Goal: Information Seeking & Learning: Learn about a topic

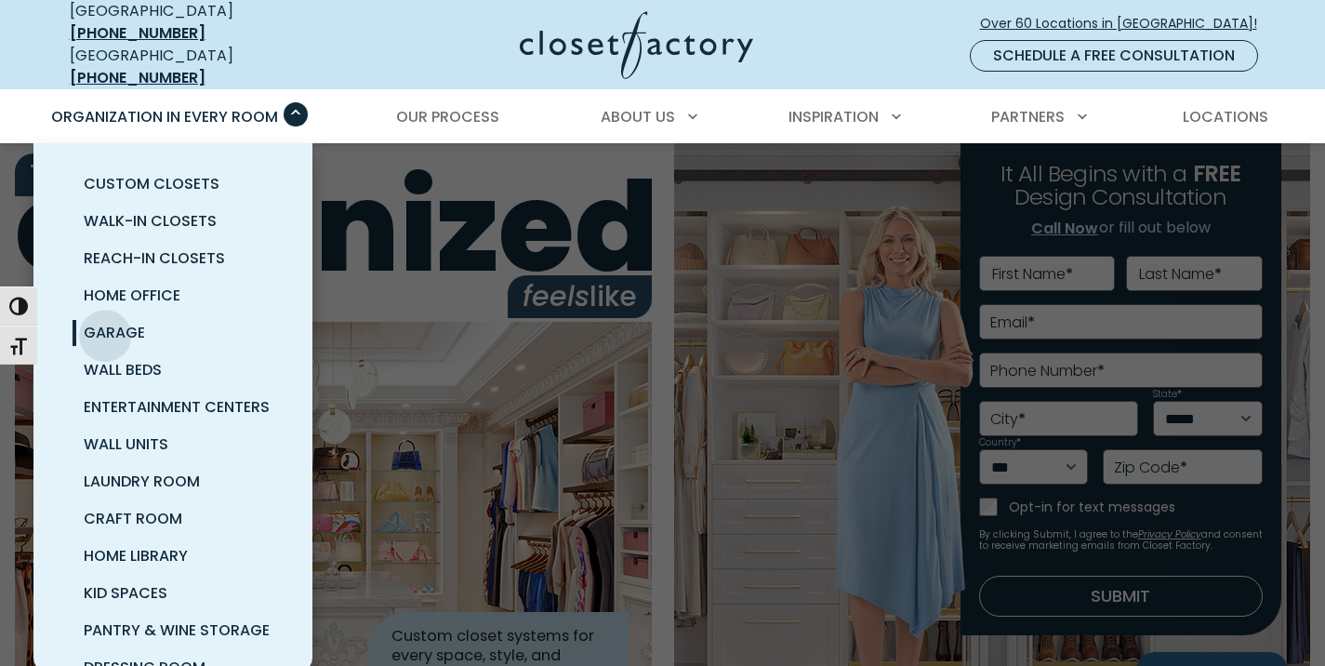
click at [108, 322] on span "Garage" at bounding box center [114, 332] width 61 height 21
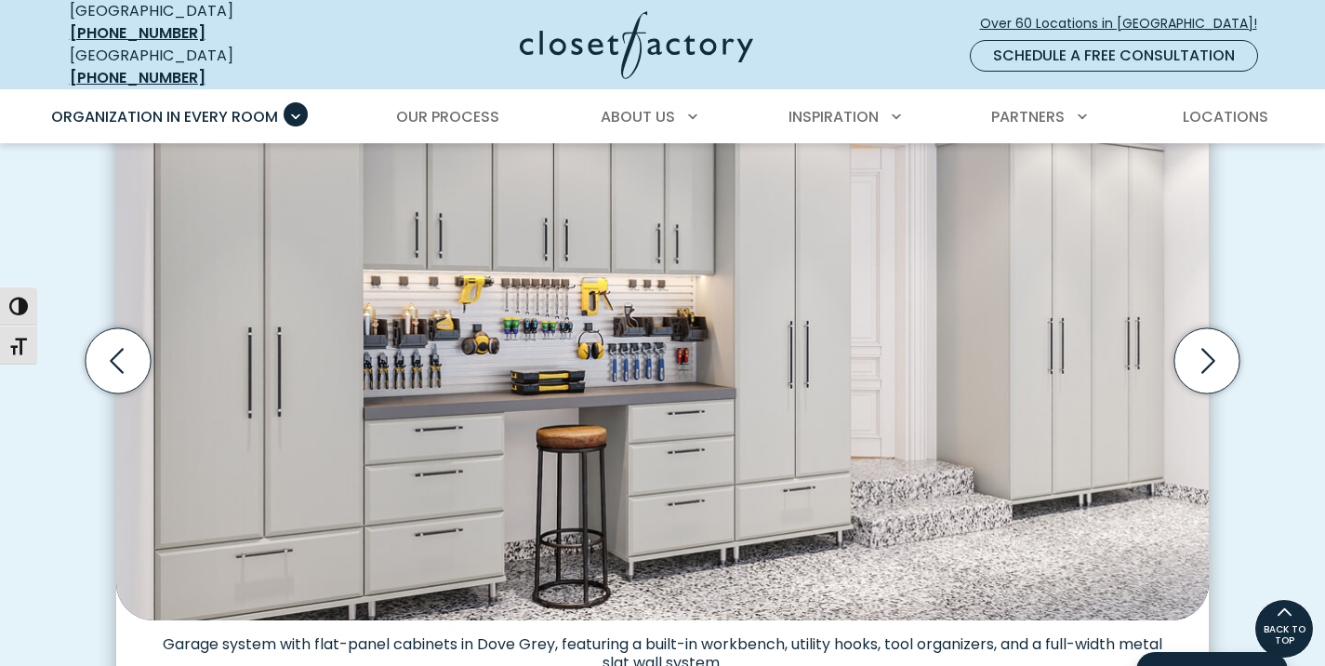
scroll to position [598, 0]
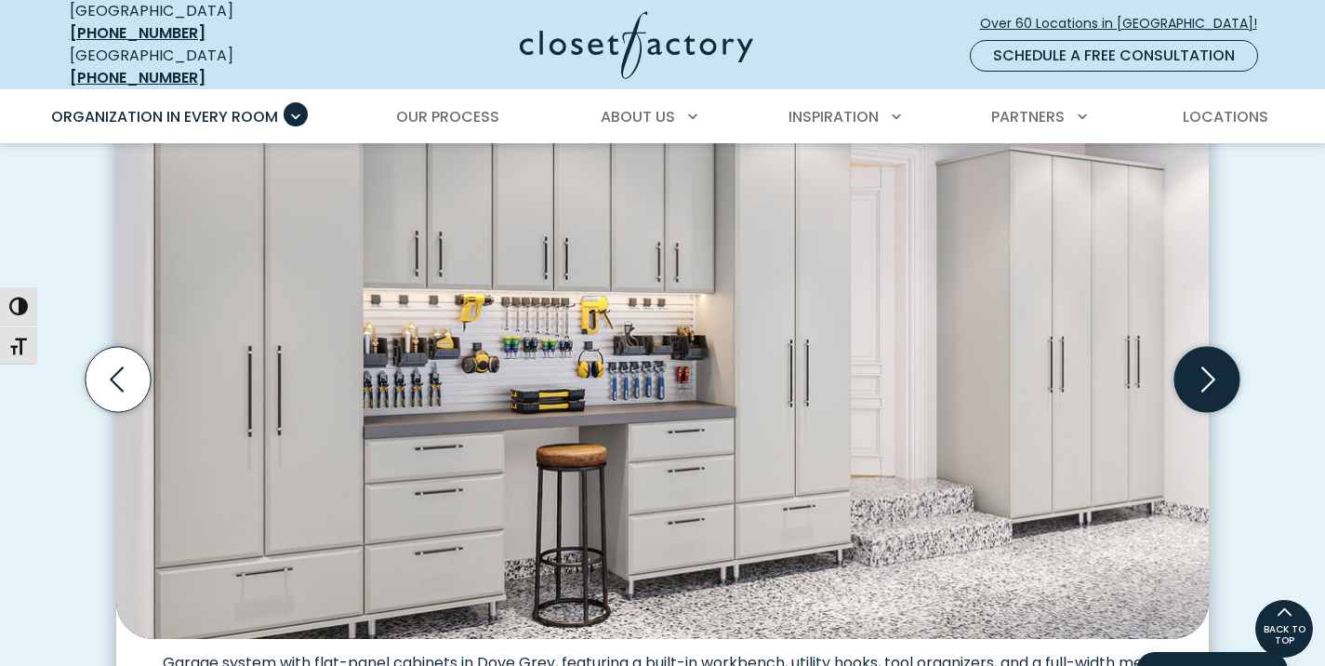
click at [1210, 366] on icon "Next slide" at bounding box center [1206, 379] width 65 height 65
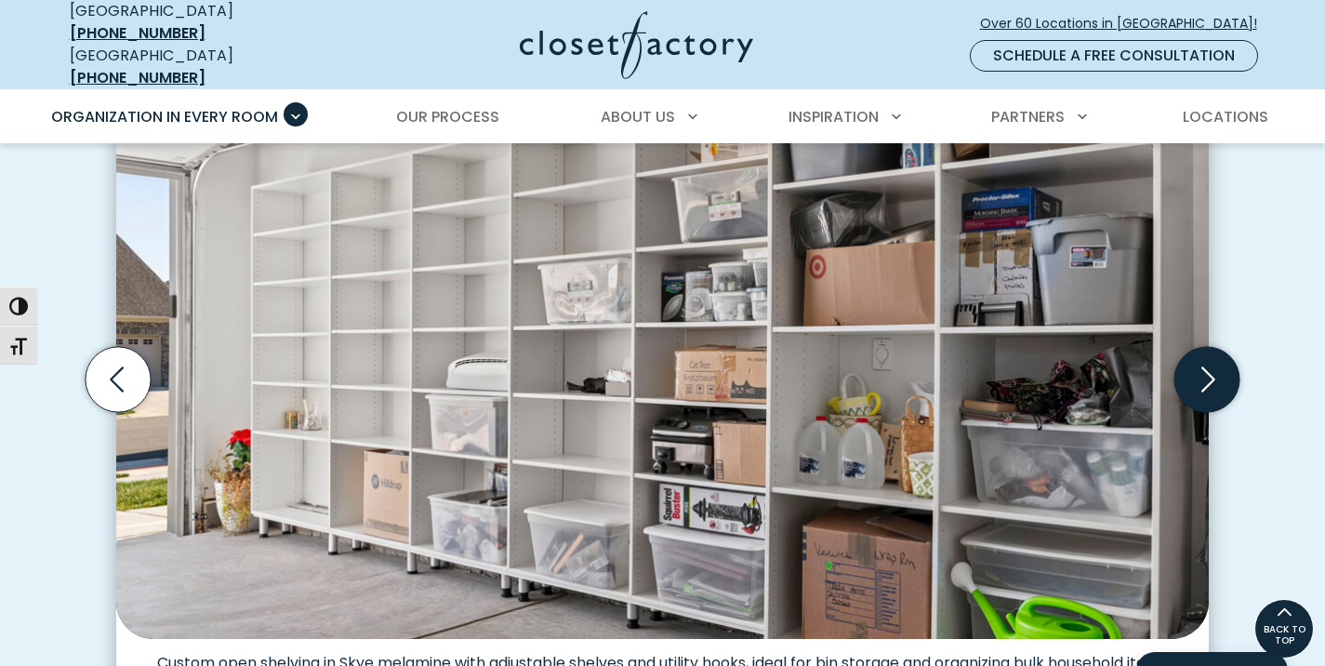
click at [1210, 366] on icon "Next slide" at bounding box center [1206, 379] width 65 height 65
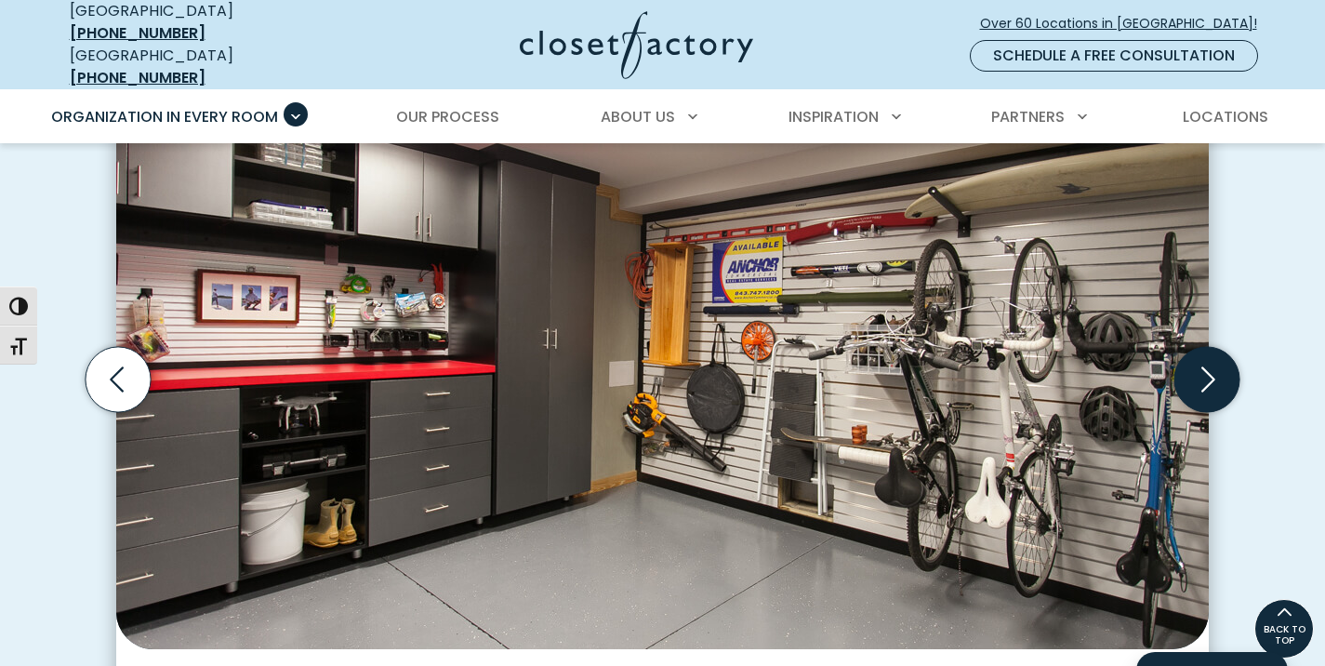
click at [1210, 366] on icon "Next slide" at bounding box center [1206, 379] width 65 height 65
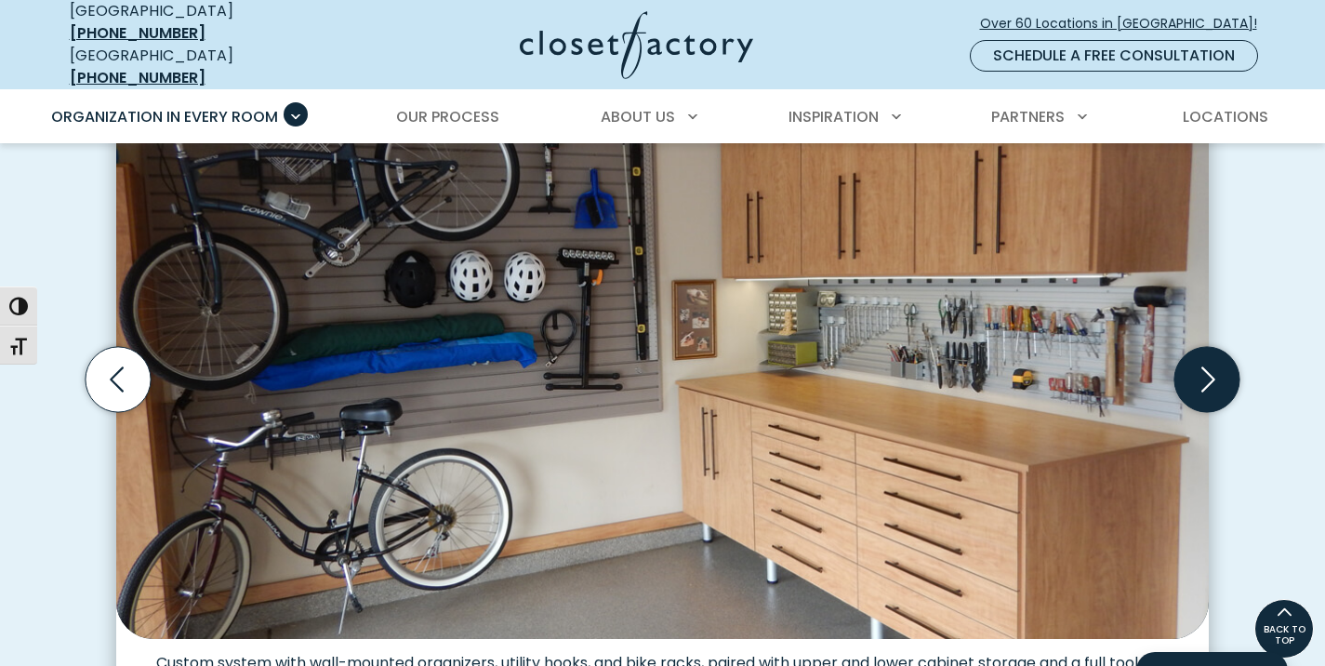
click at [1210, 366] on icon "Next slide" at bounding box center [1206, 379] width 65 height 65
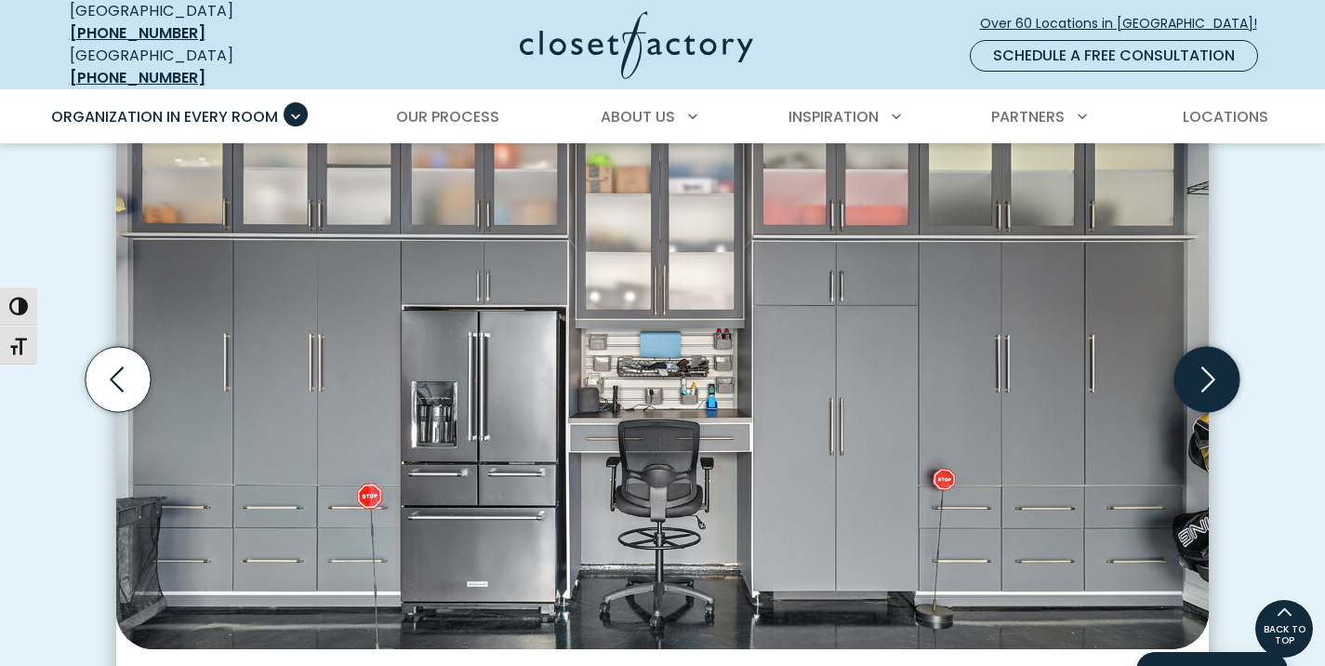
click at [1210, 366] on icon "Next slide" at bounding box center [1206, 379] width 65 height 65
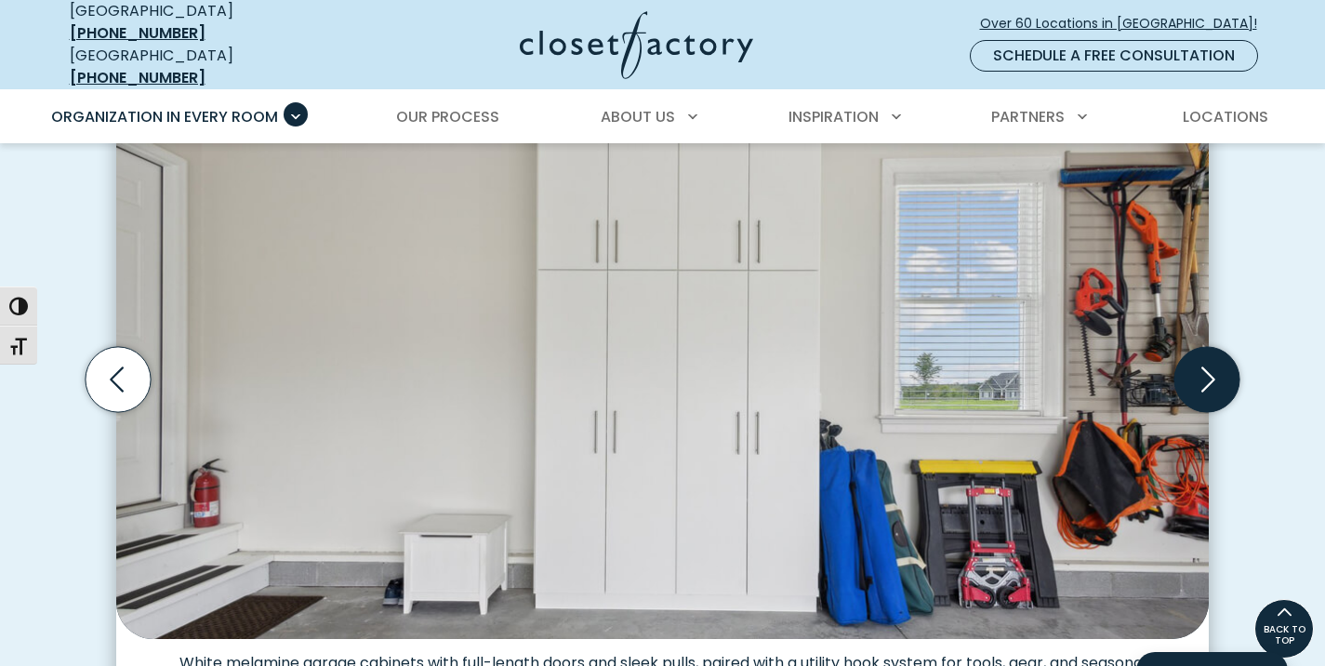
click at [1210, 366] on icon "Next slide" at bounding box center [1206, 379] width 65 height 65
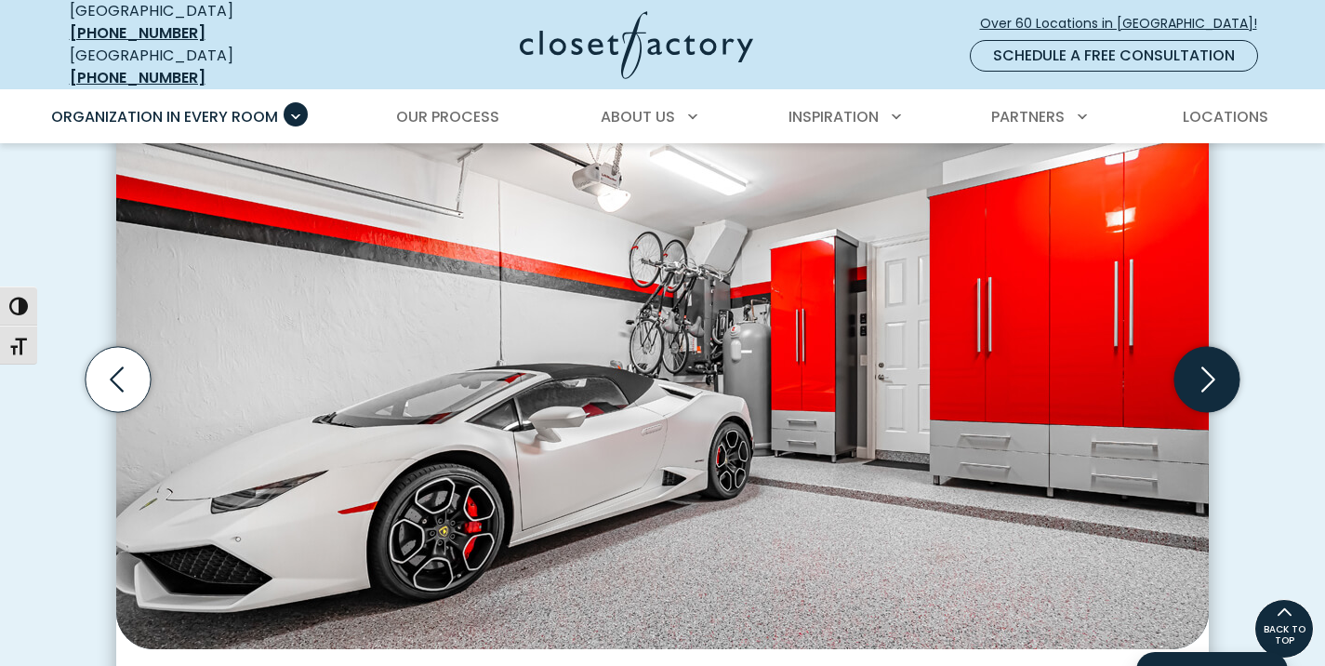
click at [1210, 366] on icon "Next slide" at bounding box center [1206, 379] width 65 height 65
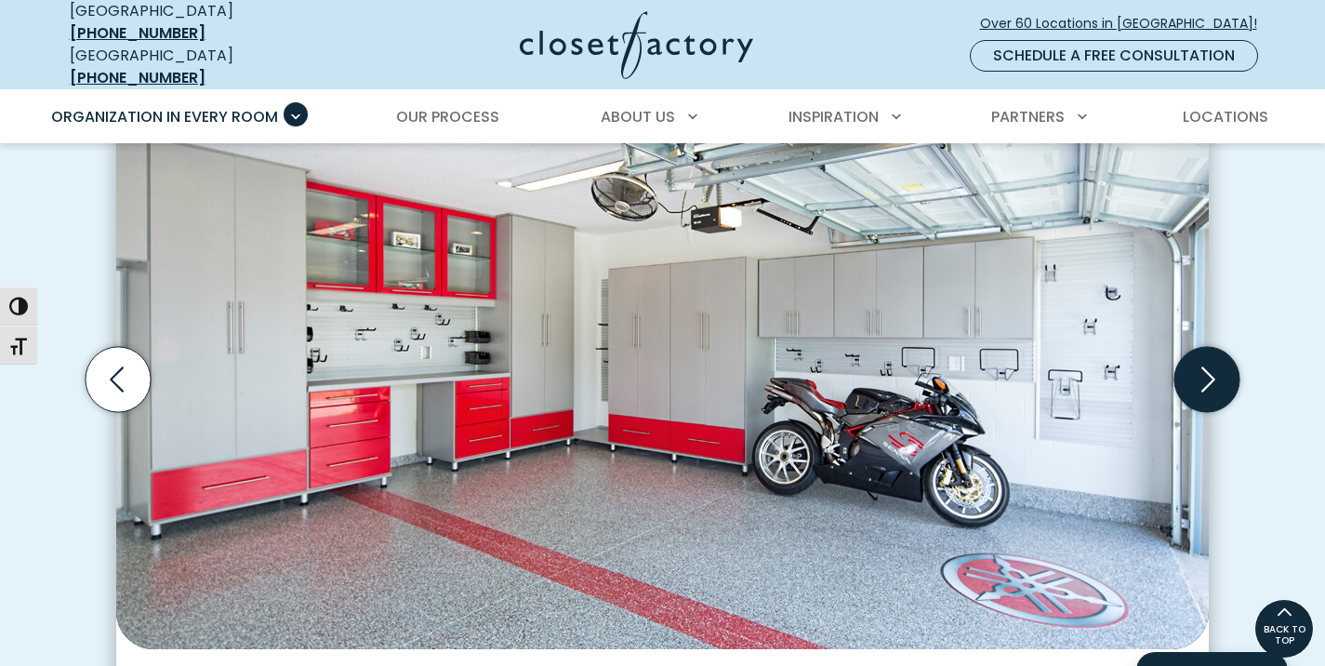
click at [1210, 366] on icon "Next slide" at bounding box center [1206, 379] width 65 height 65
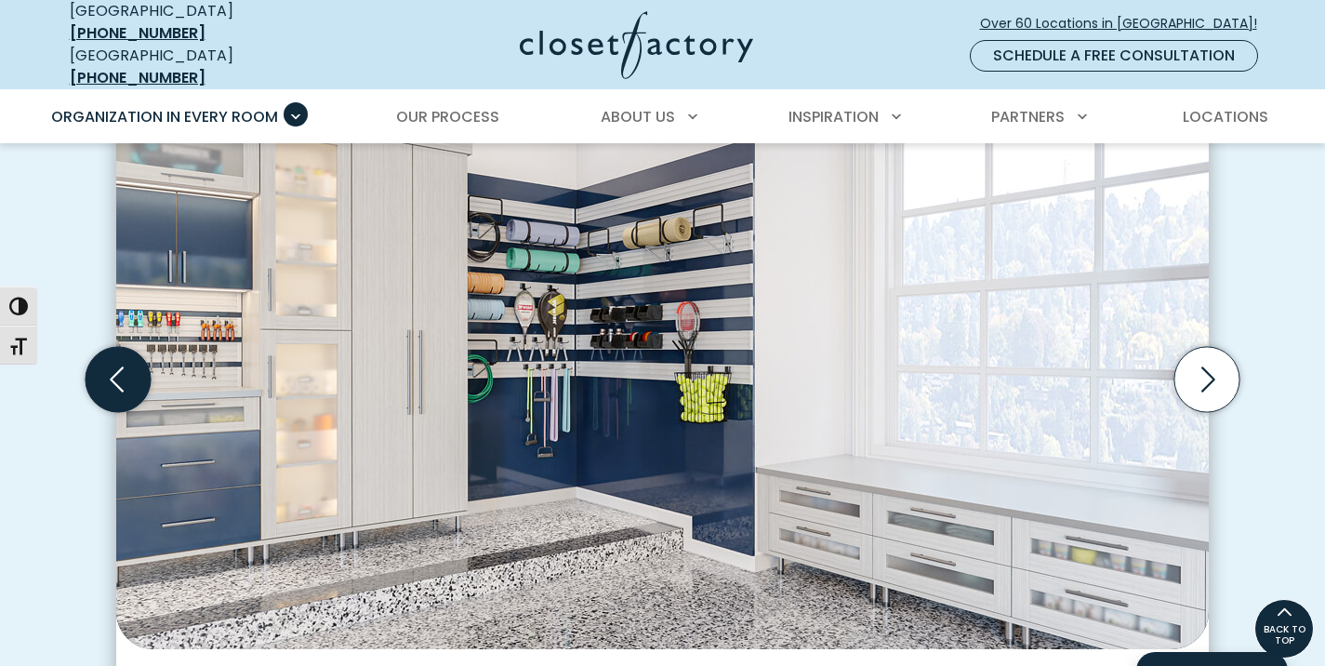
click at [139, 382] on icon "Previous slide" at bounding box center [118, 379] width 65 height 65
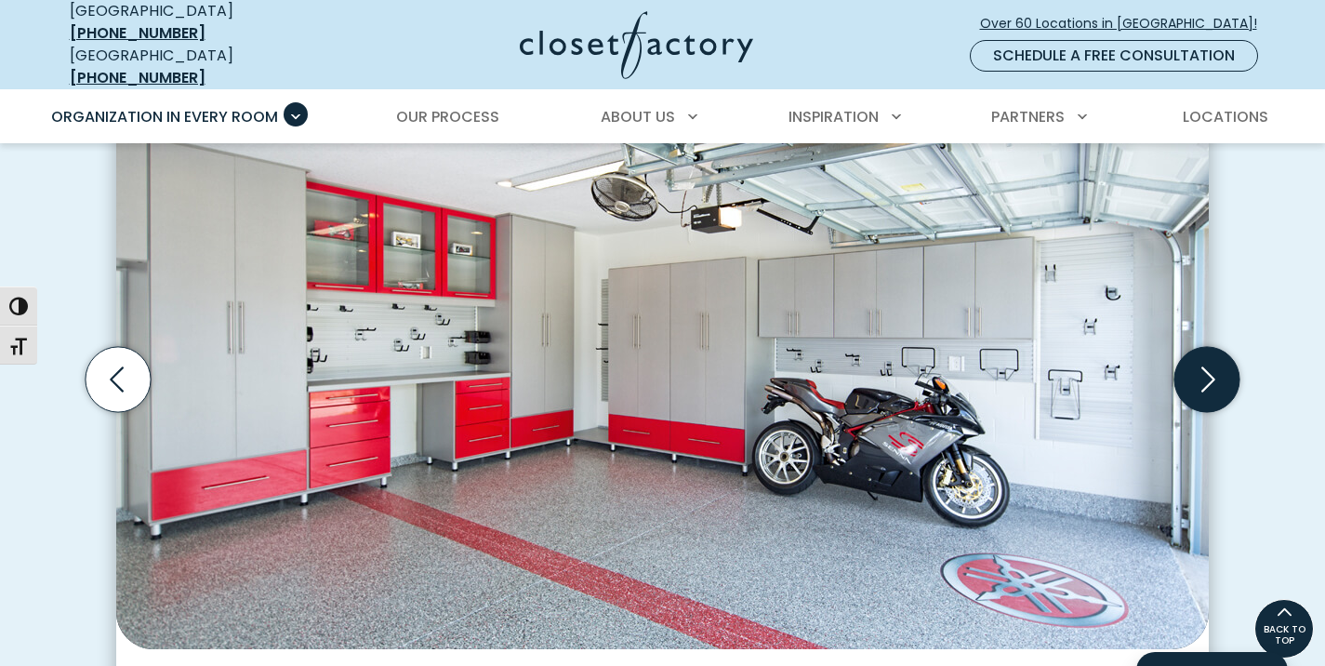
click at [1207, 376] on icon "Next slide" at bounding box center [1208, 379] width 14 height 25
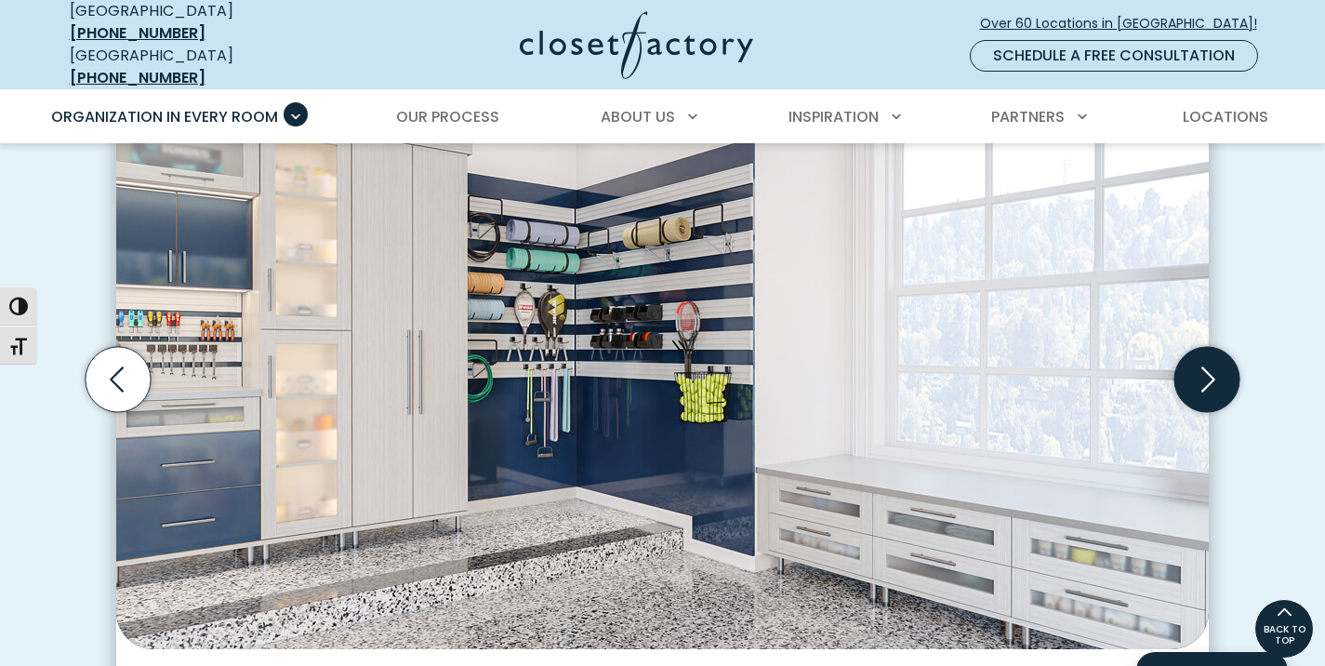
click at [1207, 376] on icon "Next slide" at bounding box center [1208, 379] width 14 height 25
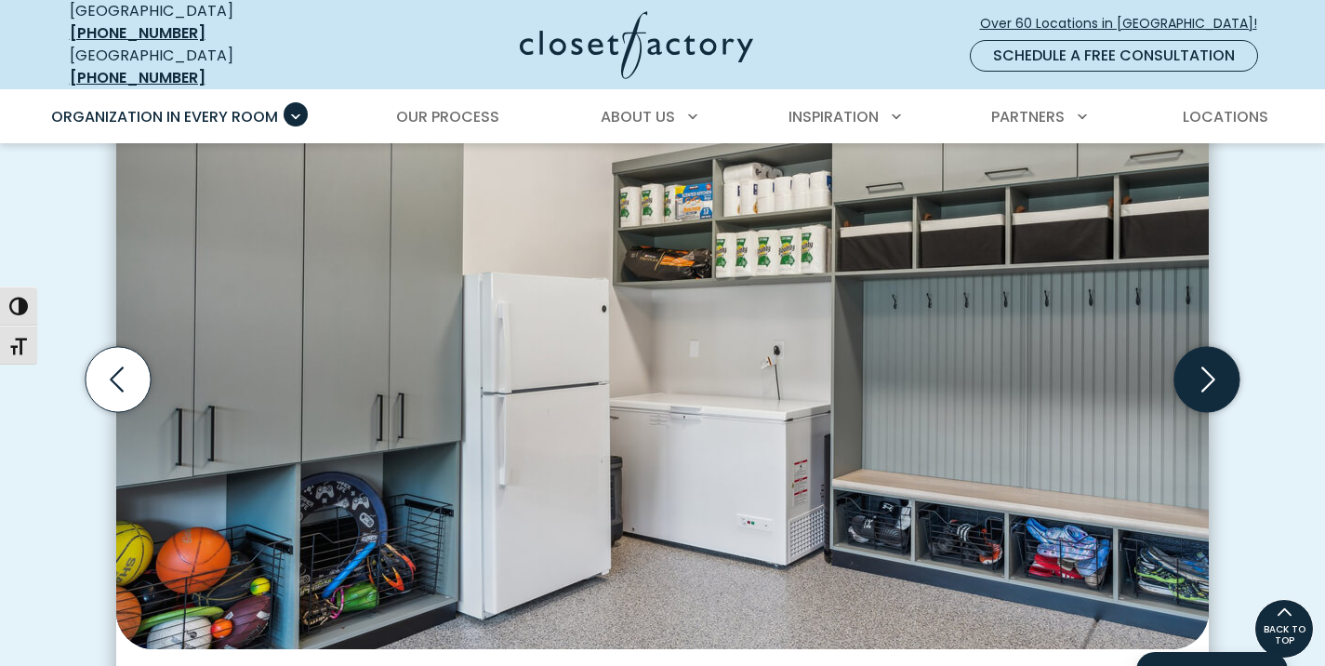
click at [1207, 376] on icon "Next slide" at bounding box center [1208, 379] width 14 height 25
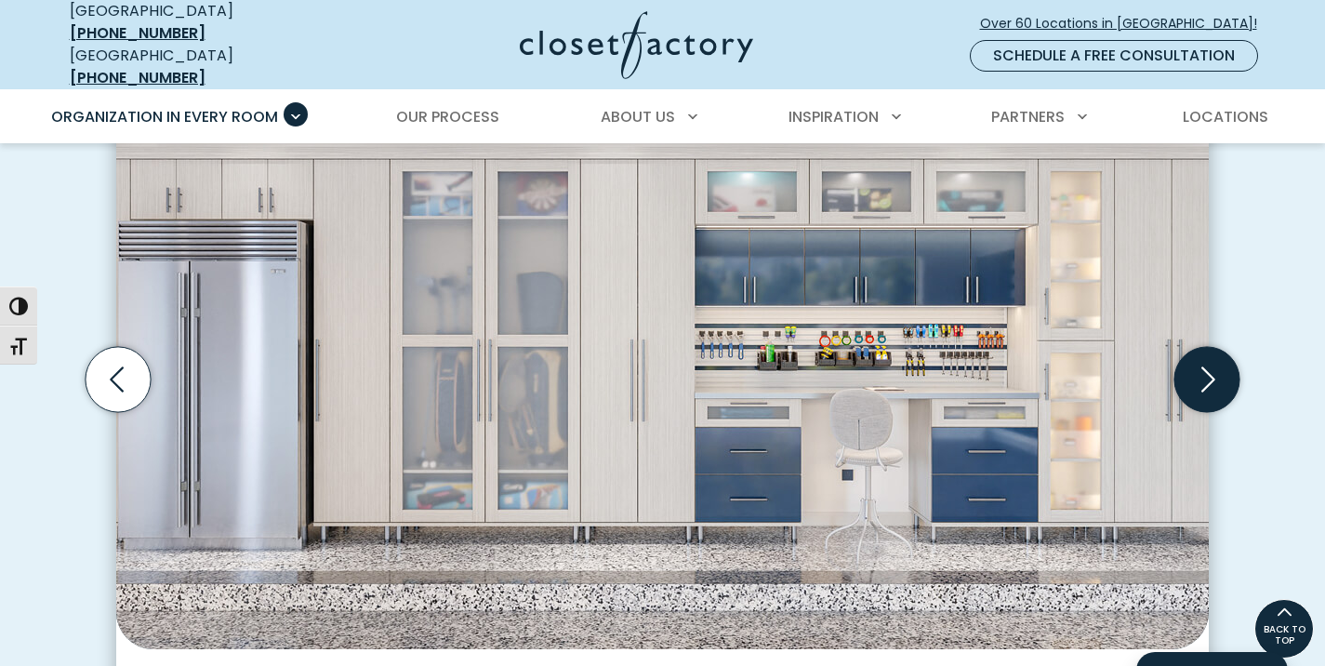
click at [1207, 376] on icon "Next slide" at bounding box center [1208, 379] width 14 height 25
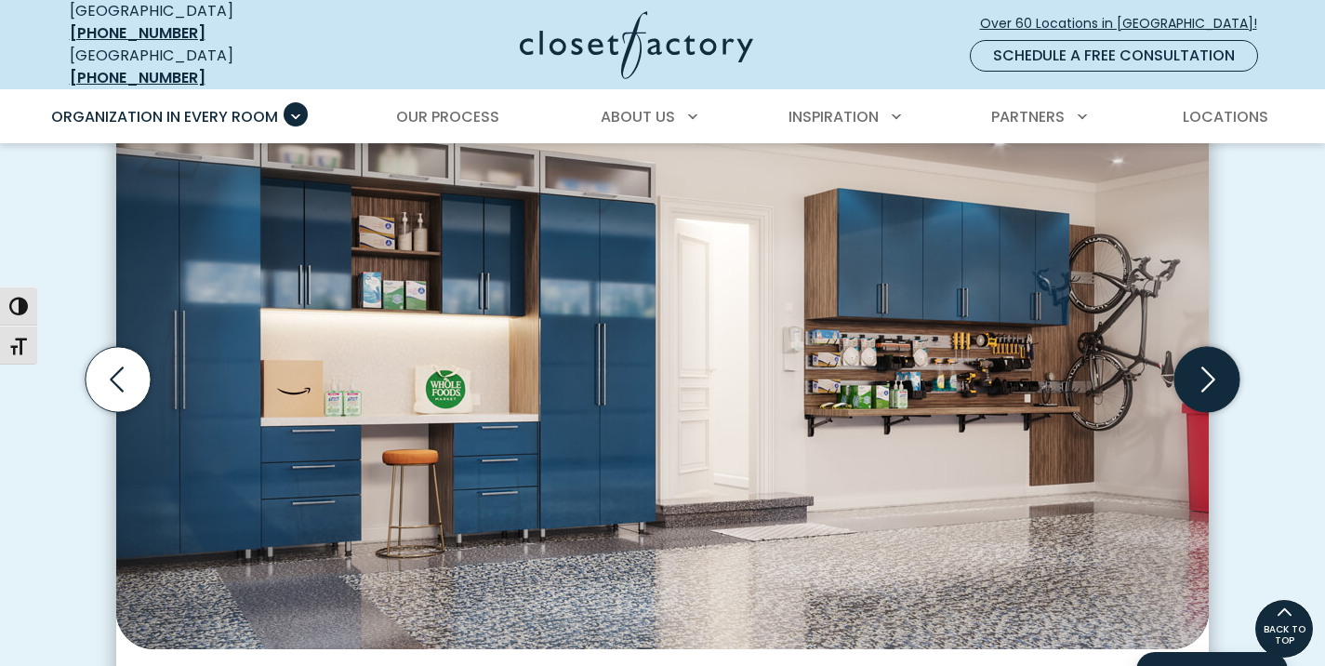
click at [1207, 376] on icon "Next slide" at bounding box center [1208, 379] width 14 height 25
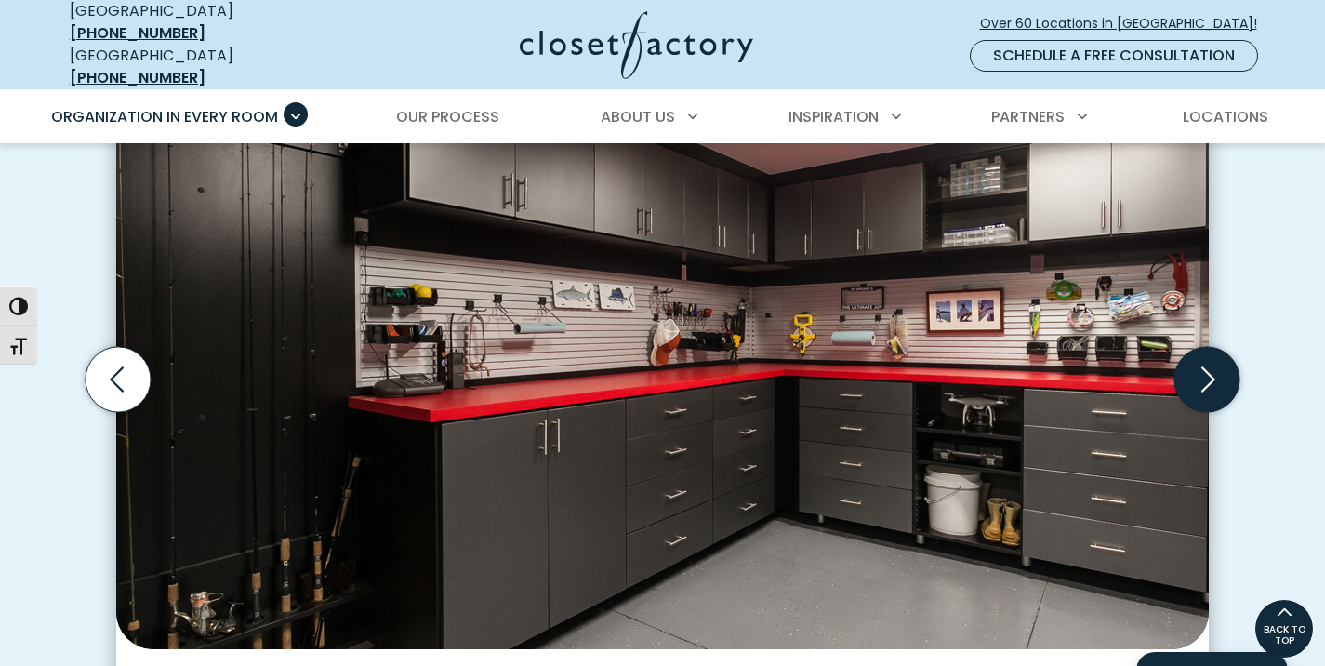
click at [1207, 376] on icon "Next slide" at bounding box center [1208, 379] width 14 height 25
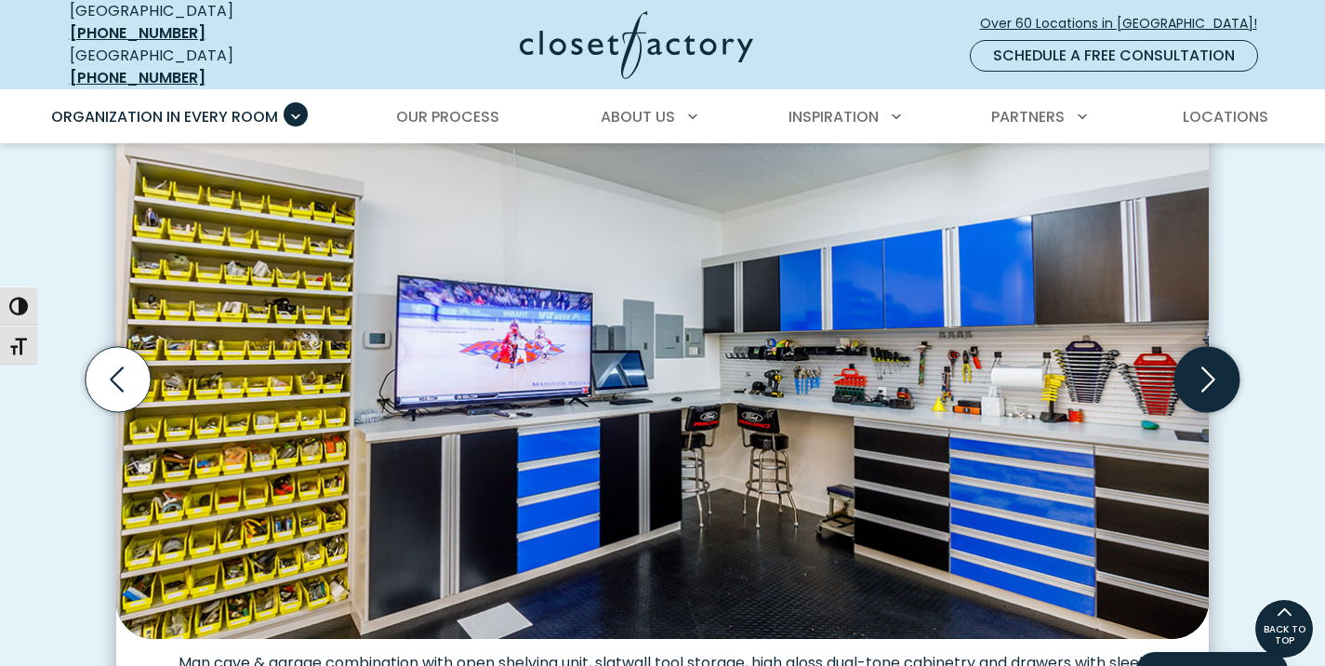
click at [1207, 376] on icon "Next slide" at bounding box center [1208, 379] width 14 height 25
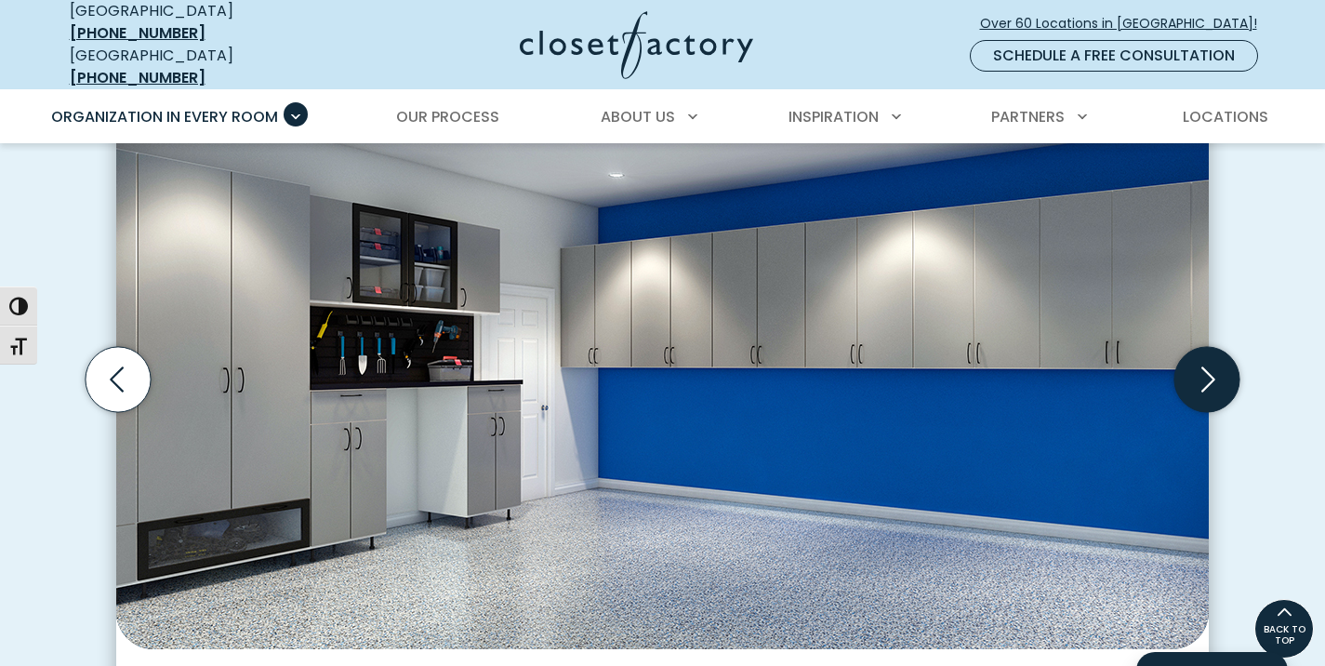
click at [1207, 376] on icon "Next slide" at bounding box center [1208, 379] width 14 height 25
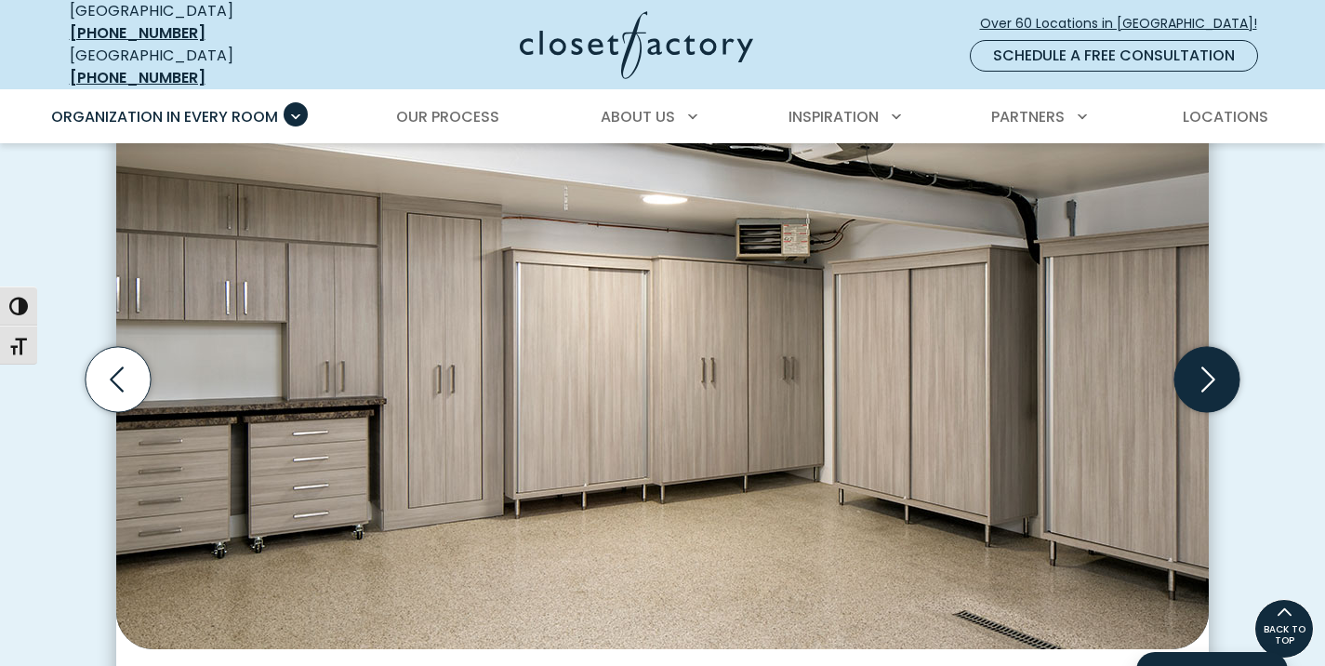
click at [1207, 376] on icon "Next slide" at bounding box center [1208, 379] width 14 height 25
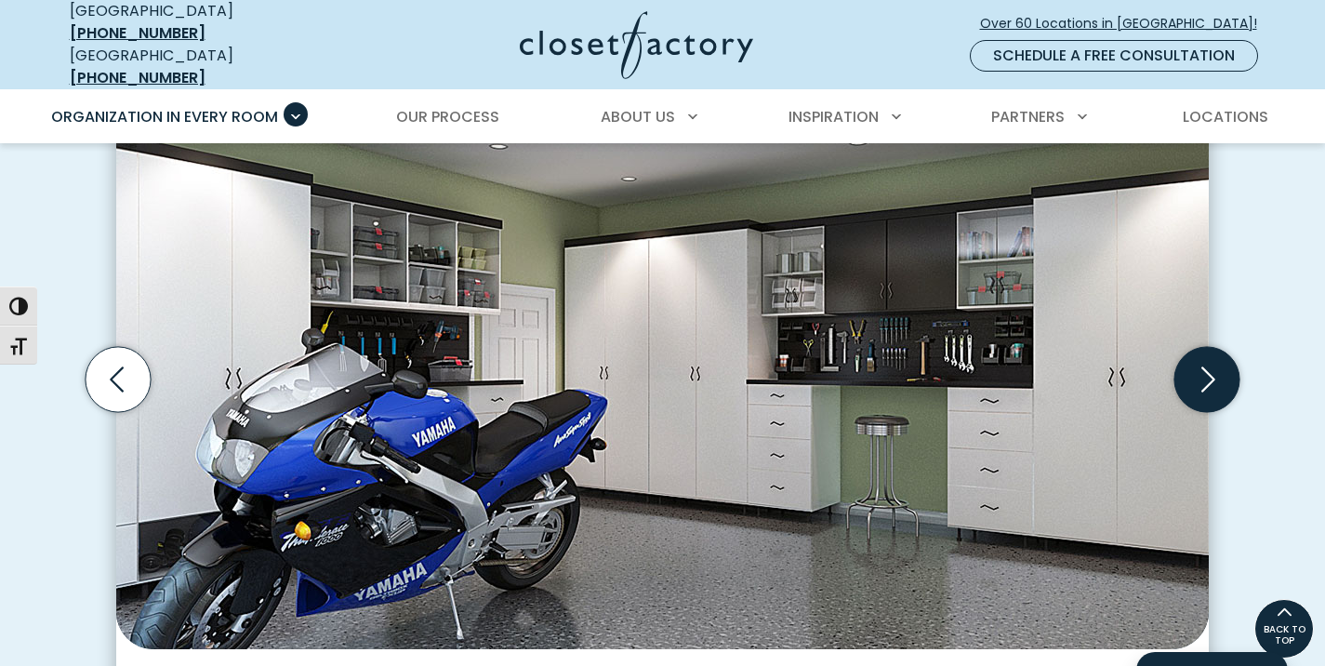
click at [1207, 376] on icon "Next slide" at bounding box center [1208, 379] width 14 height 25
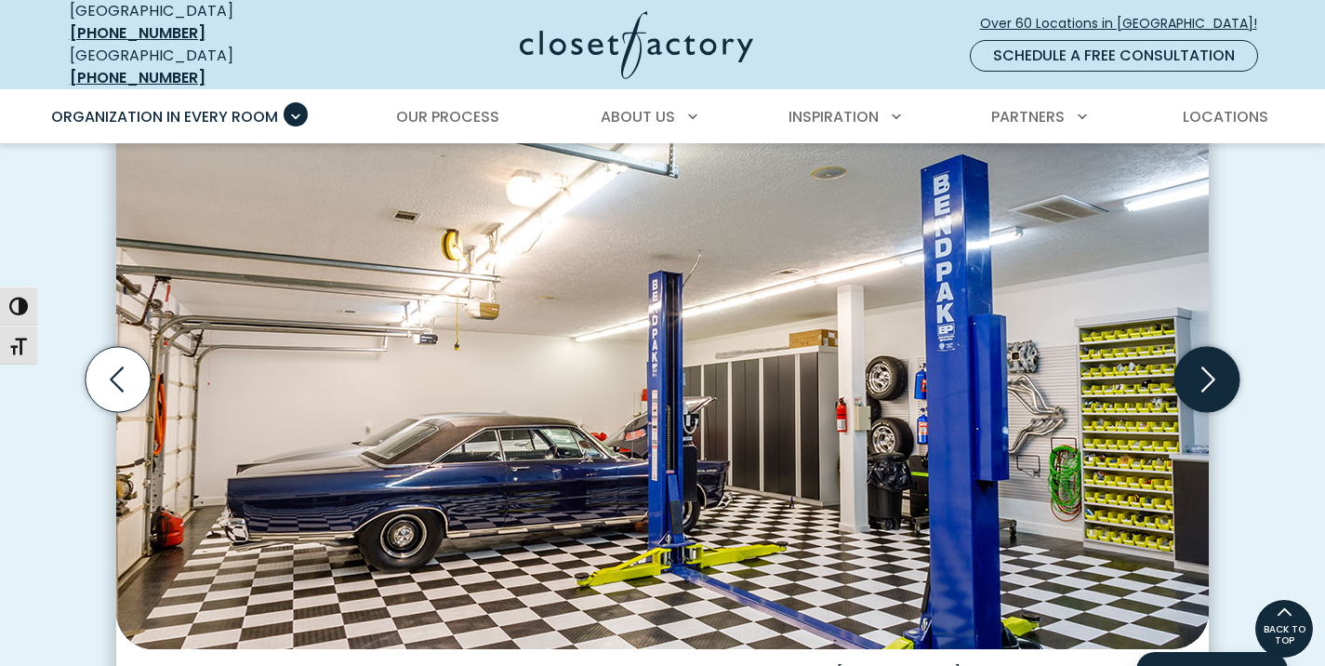
click at [1207, 376] on icon "Next slide" at bounding box center [1208, 379] width 14 height 25
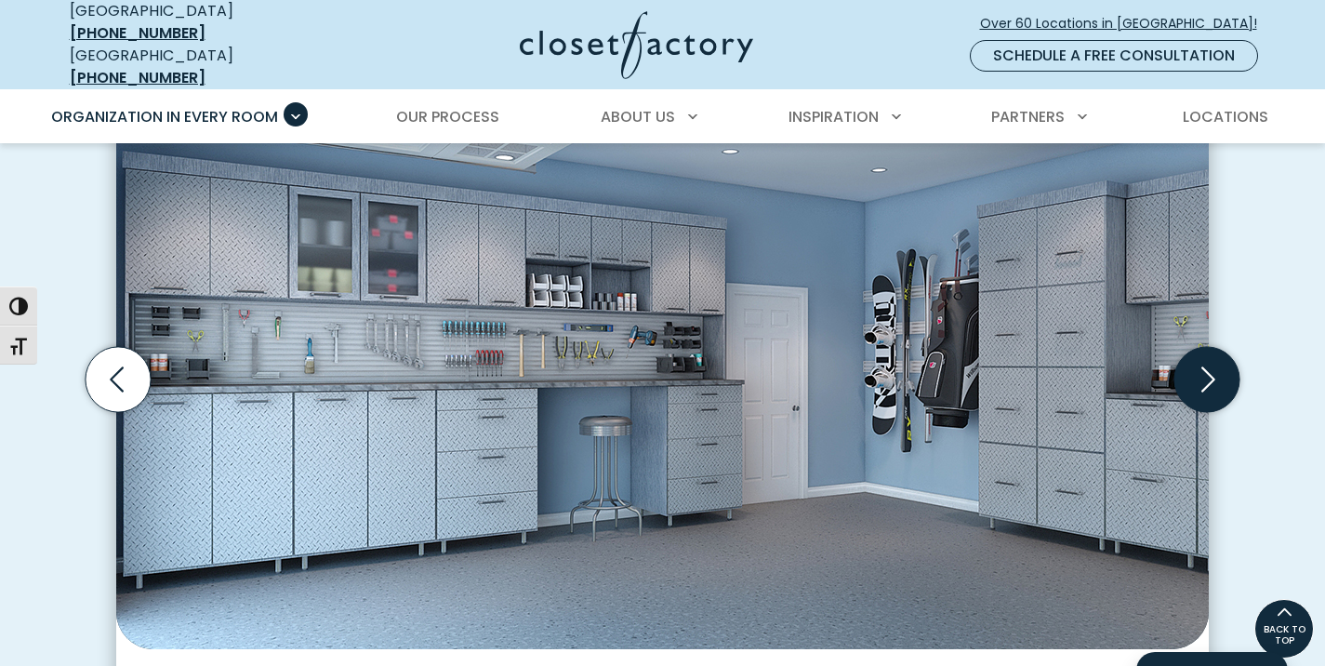
click at [1207, 376] on icon "Next slide" at bounding box center [1208, 379] width 14 height 25
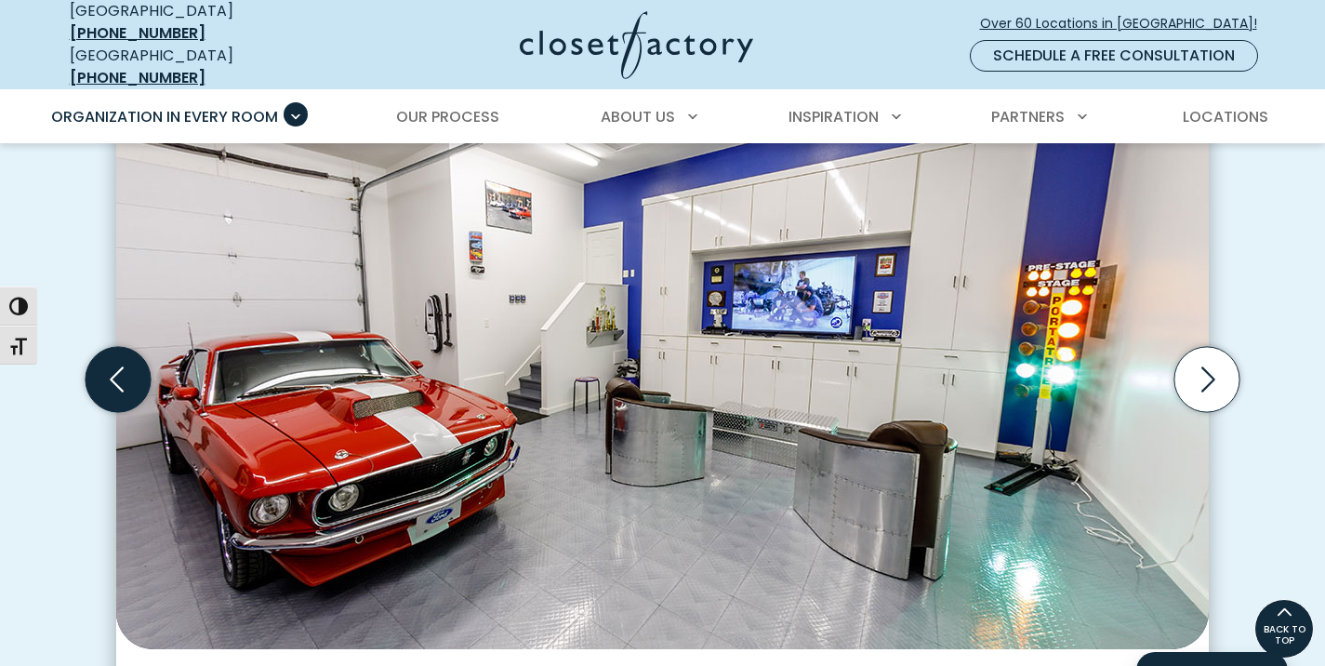
click at [115, 361] on icon "Previous slide" at bounding box center [118, 379] width 65 height 65
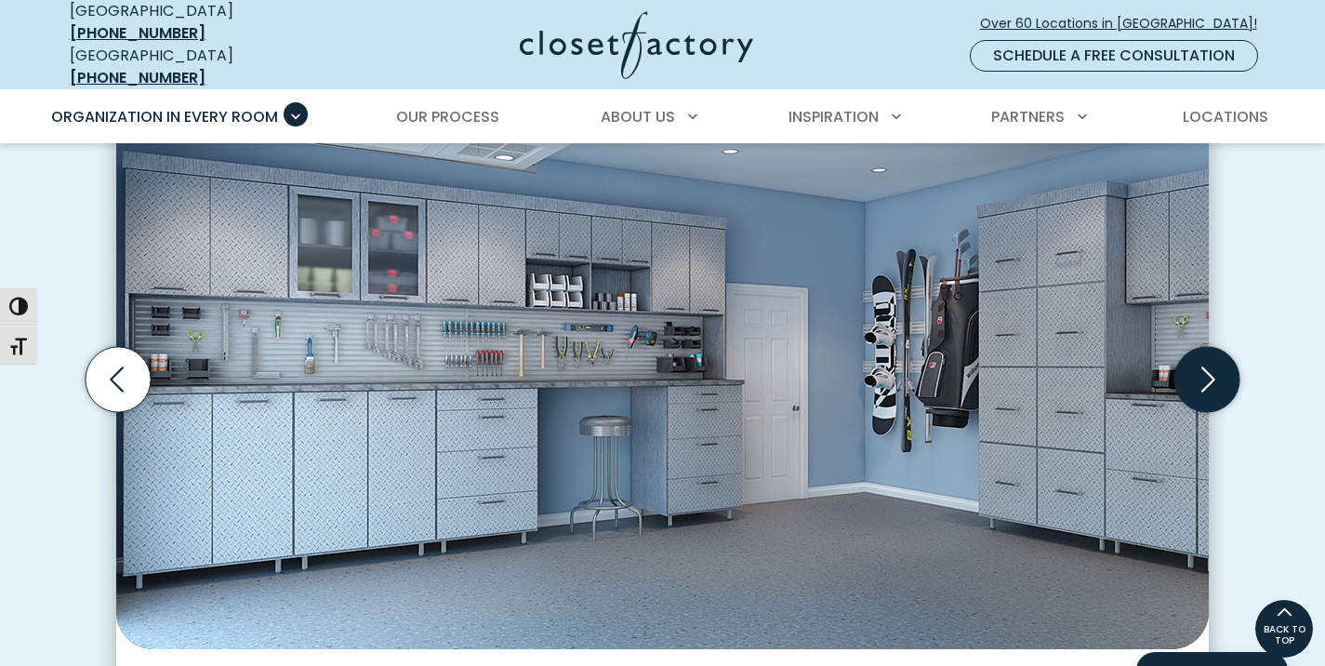
click at [1207, 368] on icon "Next slide" at bounding box center [1206, 379] width 65 height 65
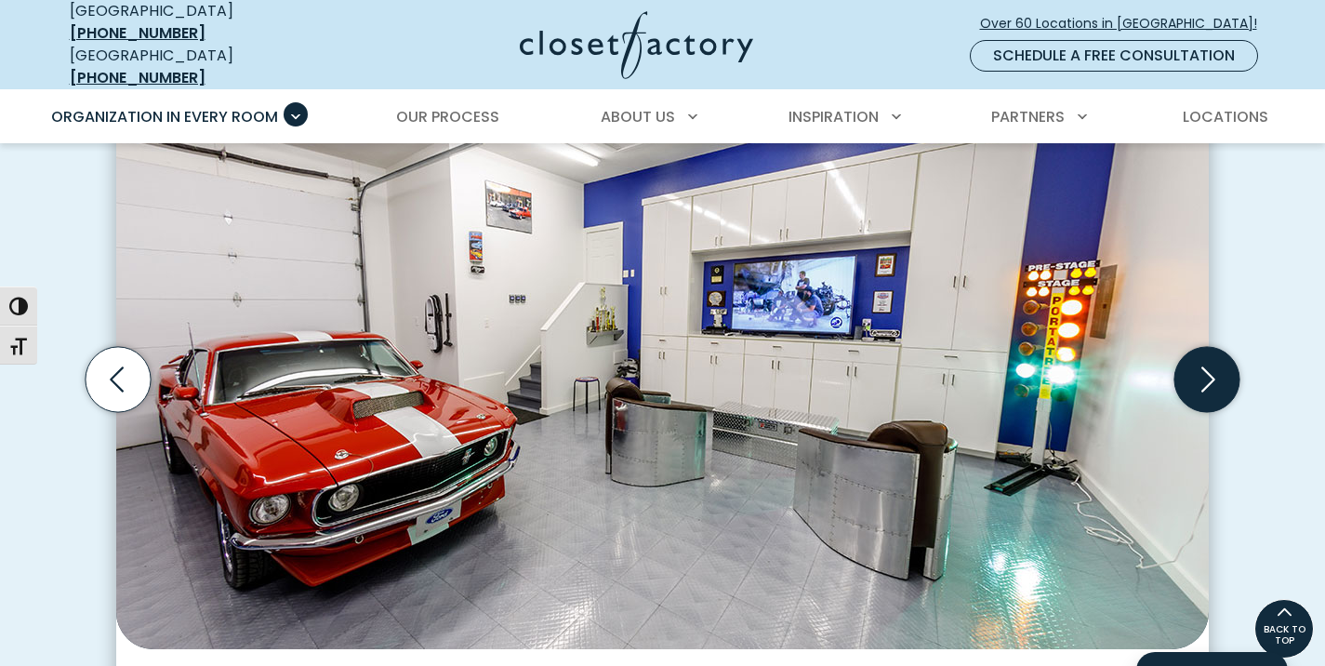
click at [1207, 368] on icon "Next slide" at bounding box center [1206, 379] width 65 height 65
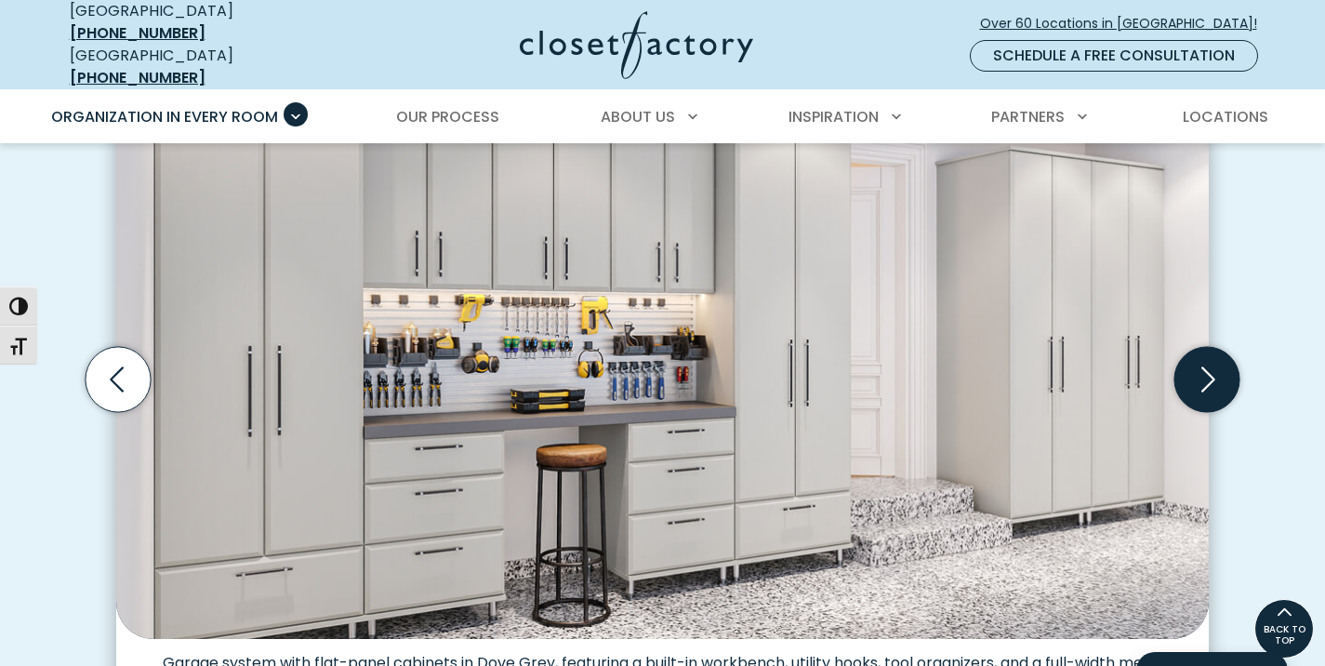
click at [1207, 368] on icon "Next slide" at bounding box center [1206, 379] width 65 height 65
